Goal: Task Accomplishment & Management: Manage account settings

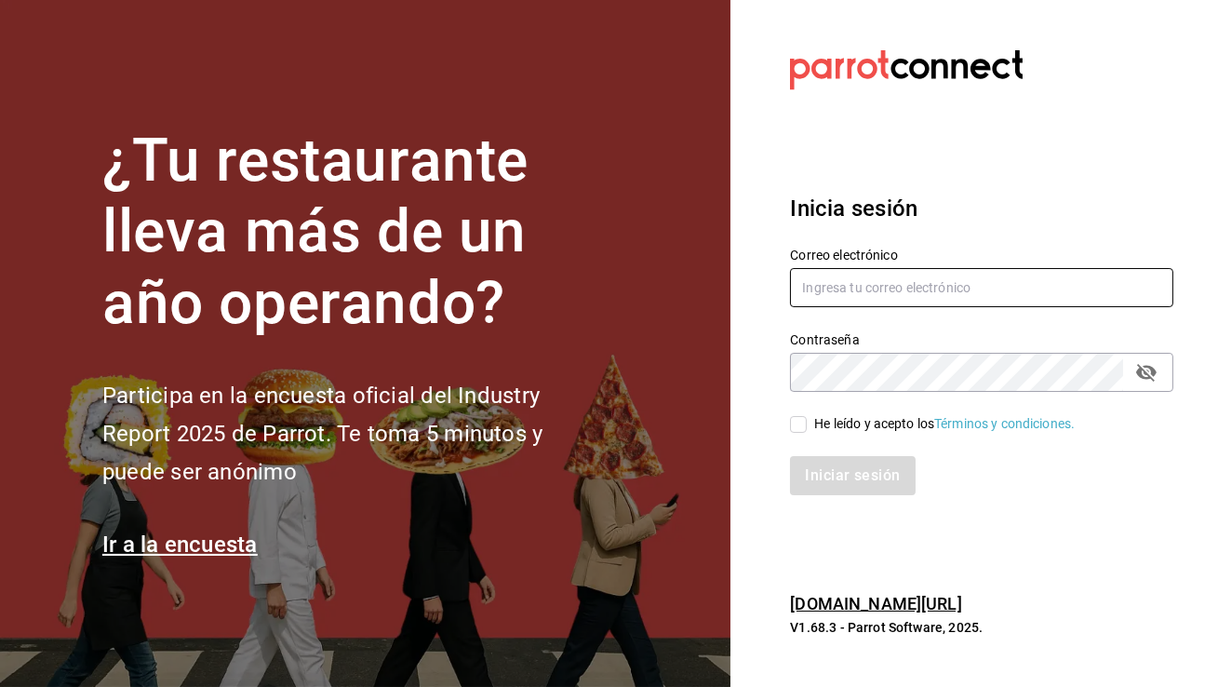
click at [870, 287] on input "text" at bounding box center [981, 287] width 383 height 39
paste input "[EMAIL_ADDRESS][DOMAIN_NAME]"
type input "[EMAIL_ADDRESS][DOMAIN_NAME]"
click at [650, 347] on section "¿Tu restaurante lleva más de un año operando? Participa en la encuesta oficial …" at bounding box center [365, 343] width 730 height 687
click at [797, 430] on input "He leído y acepto los Términos y condiciones." at bounding box center [798, 424] width 17 height 17
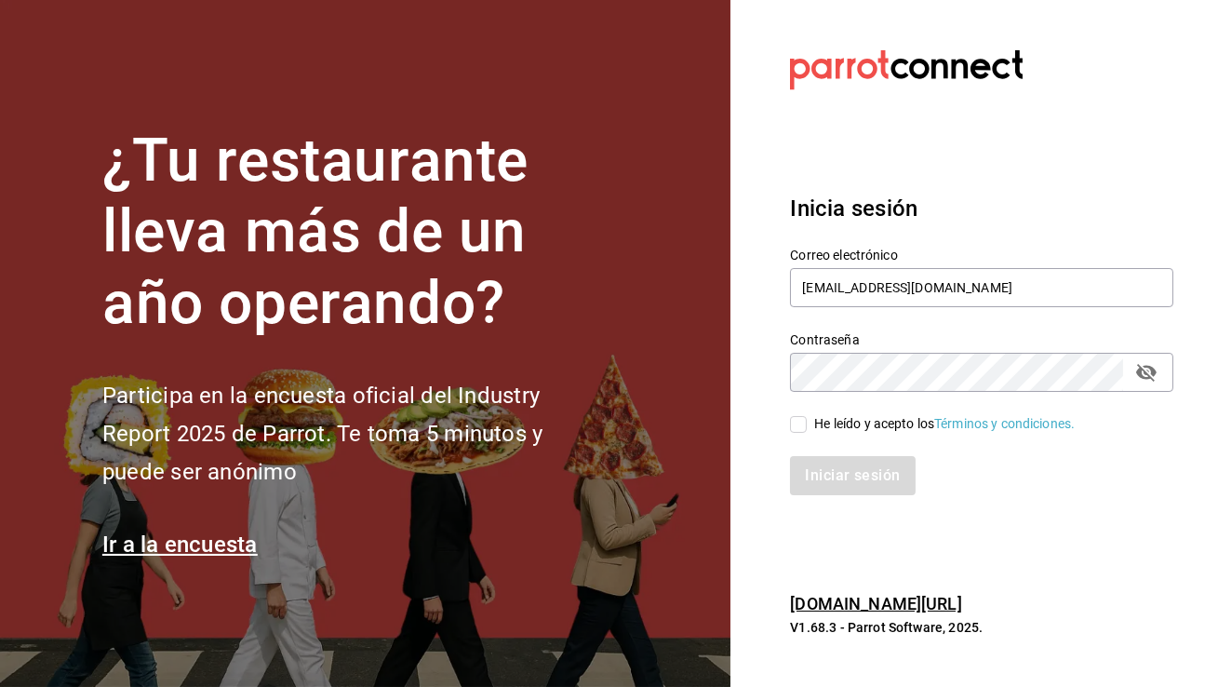
checkbox input "true"
click at [819, 471] on button "Iniciar sesión" at bounding box center [853, 475] width 127 height 39
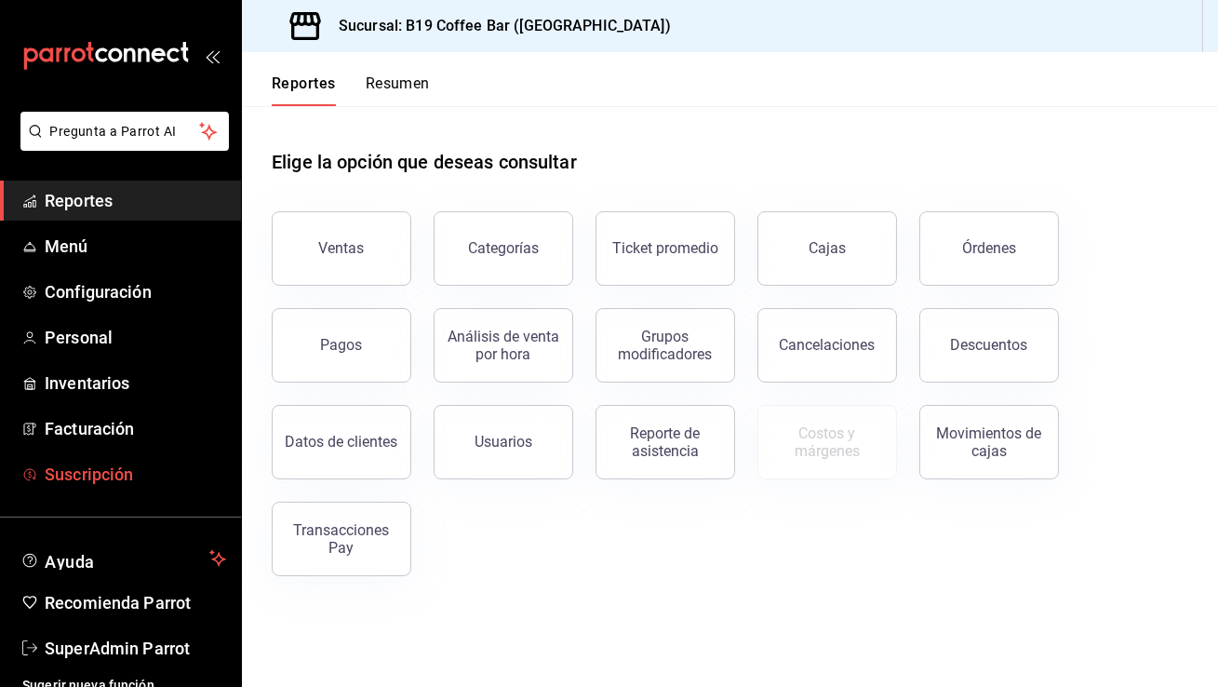
click at [130, 456] on link "Suscripción" at bounding box center [120, 474] width 241 height 40
